Goal: Communication & Community: Answer question/provide support

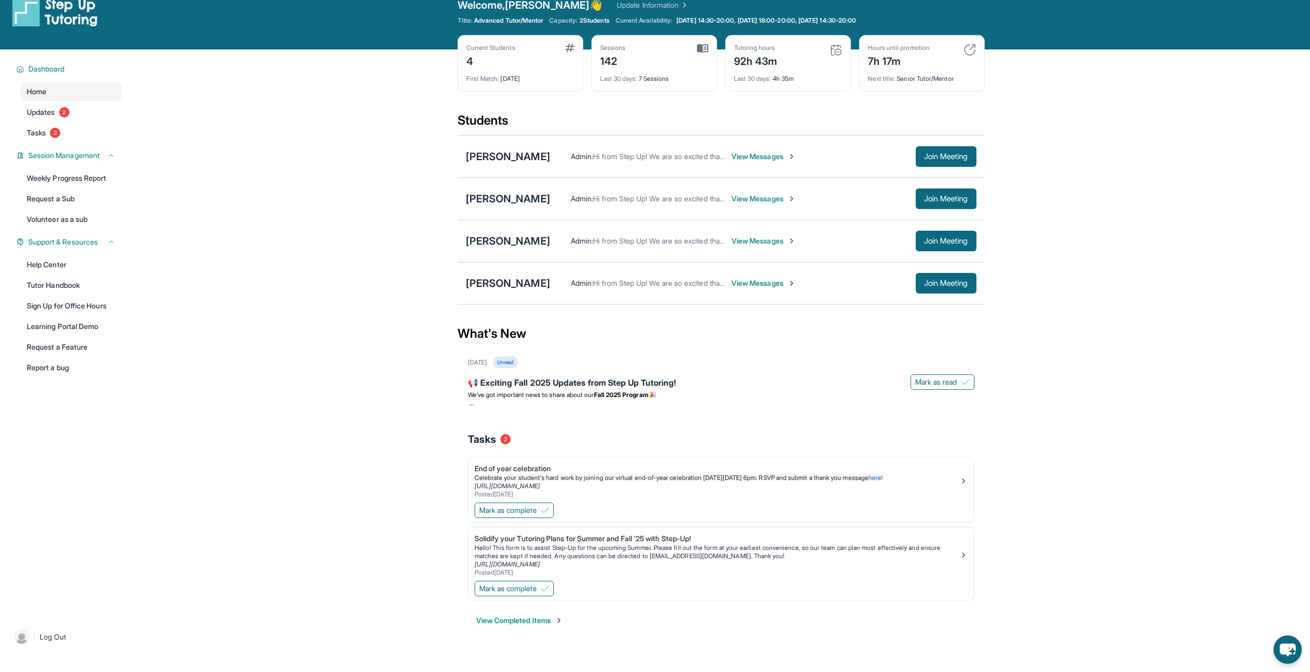
scroll to position [17, 0]
click at [1078, 476] on main "Current Students 4 First Match : [DATE] Sessions 142 Last 30 days : 7 Sessions …" at bounding box center [721, 349] width 1178 height 601
click at [932, 161] on button "Join Meeting" at bounding box center [945, 156] width 61 height 21
click at [501, 280] on div "[PERSON_NAME]" at bounding box center [508, 282] width 84 height 14
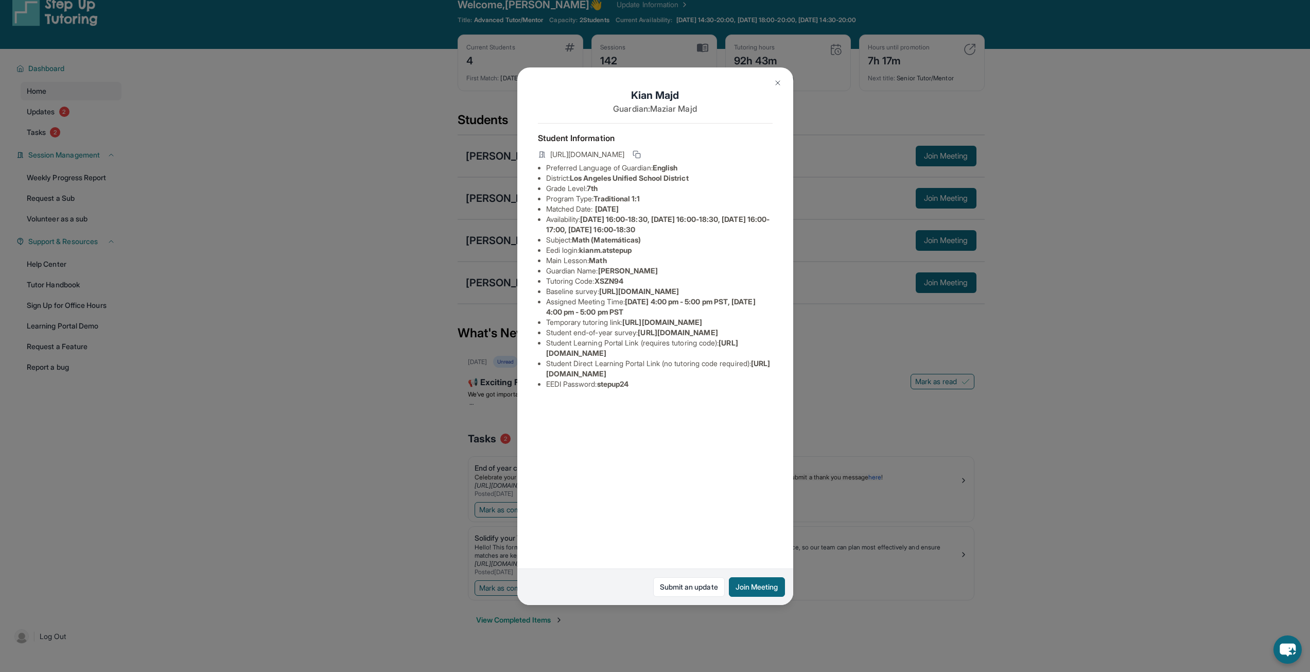
drag, startPoint x: 545, startPoint y: 448, endPoint x: 707, endPoint y: 450, distance: 162.1
click at [708, 389] on ul "Preferred Language of Guardian: English District: [GEOGRAPHIC_DATA] Unified Sch…" at bounding box center [655, 276] width 235 height 226
click at [684, 337] on span "[URL][DOMAIN_NAME]" at bounding box center [678, 332] width 80 height 9
drag, startPoint x: 583, startPoint y: 251, endPoint x: 645, endPoint y: 246, distance: 62.5
click at [645, 246] on li "Eedi login : kianm.atstepup" at bounding box center [659, 250] width 226 height 10
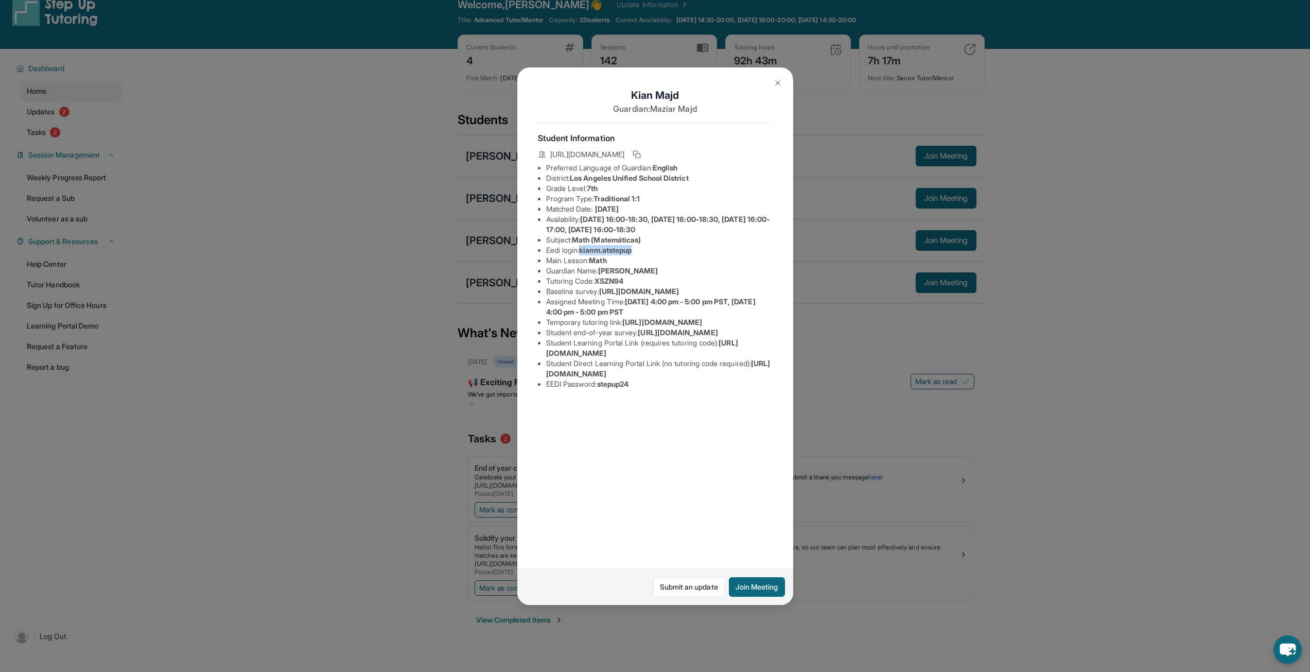
copy span "kianm.atstepup"
click at [852, 294] on div "[PERSON_NAME] Guardian: [PERSON_NAME] Student Information [URL][DOMAIN_NAME] Pr…" at bounding box center [655, 336] width 1310 height 672
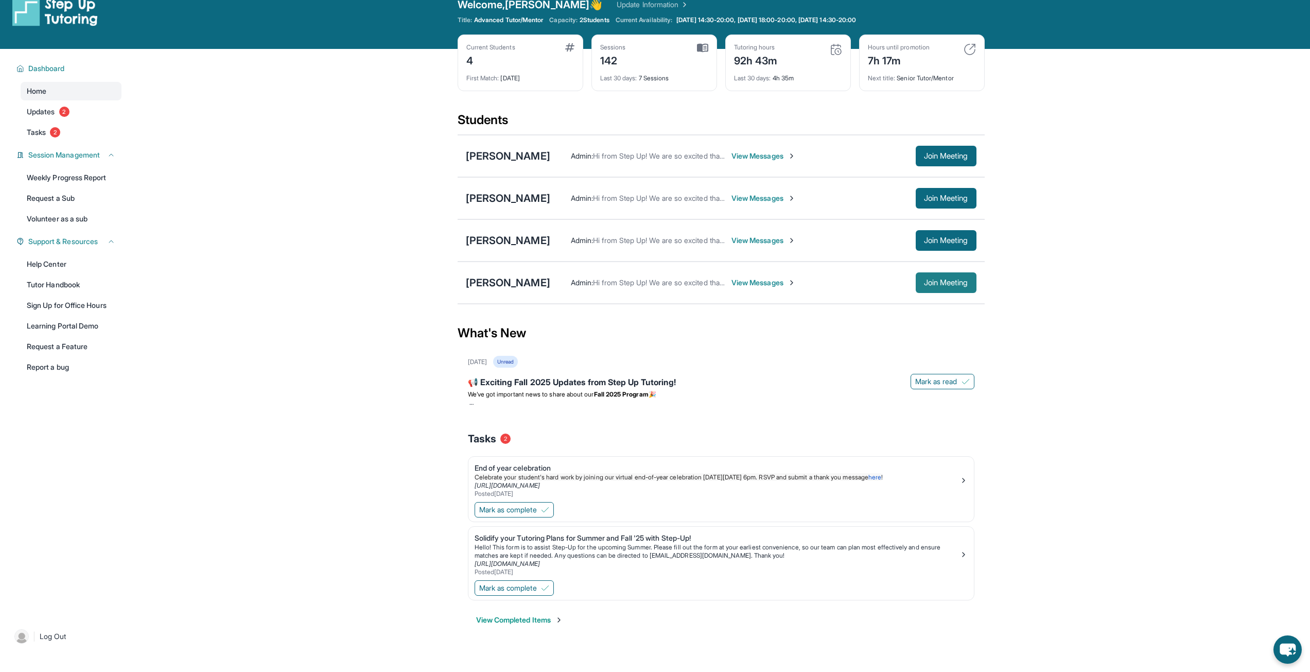
click at [937, 280] on span "Join Meeting" at bounding box center [946, 282] width 44 height 6
